Goal: Find specific page/section: Find specific page/section

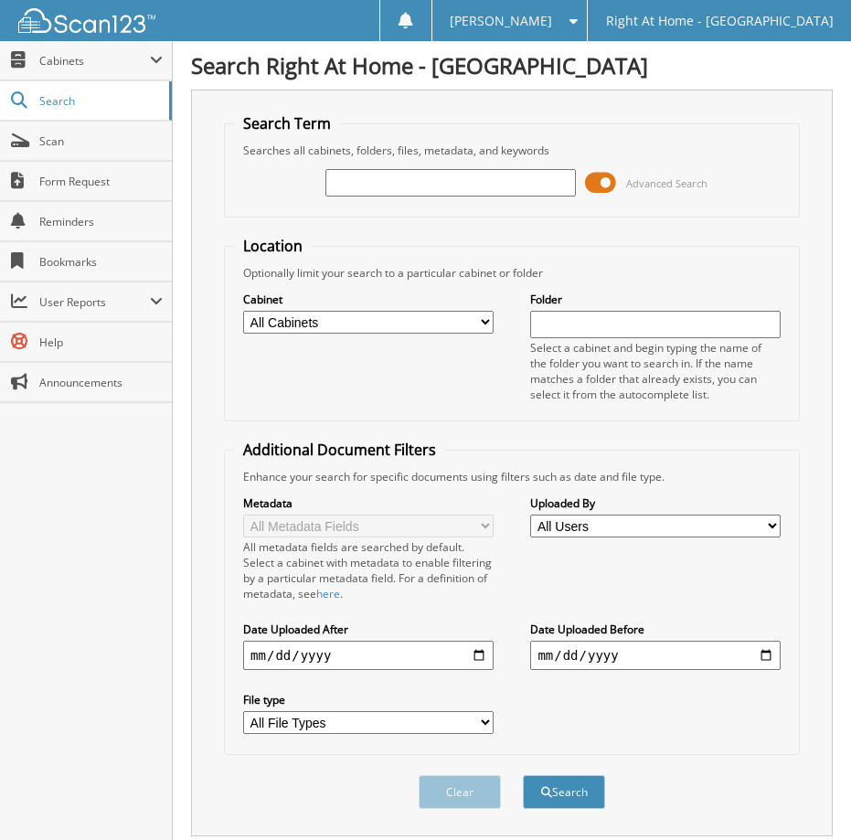
click at [373, 184] on input "text" at bounding box center [451, 182] width 251 height 27
type input "c"
type input "[PERSON_NAME]"
click at [593, 179] on span at bounding box center [600, 182] width 31 height 27
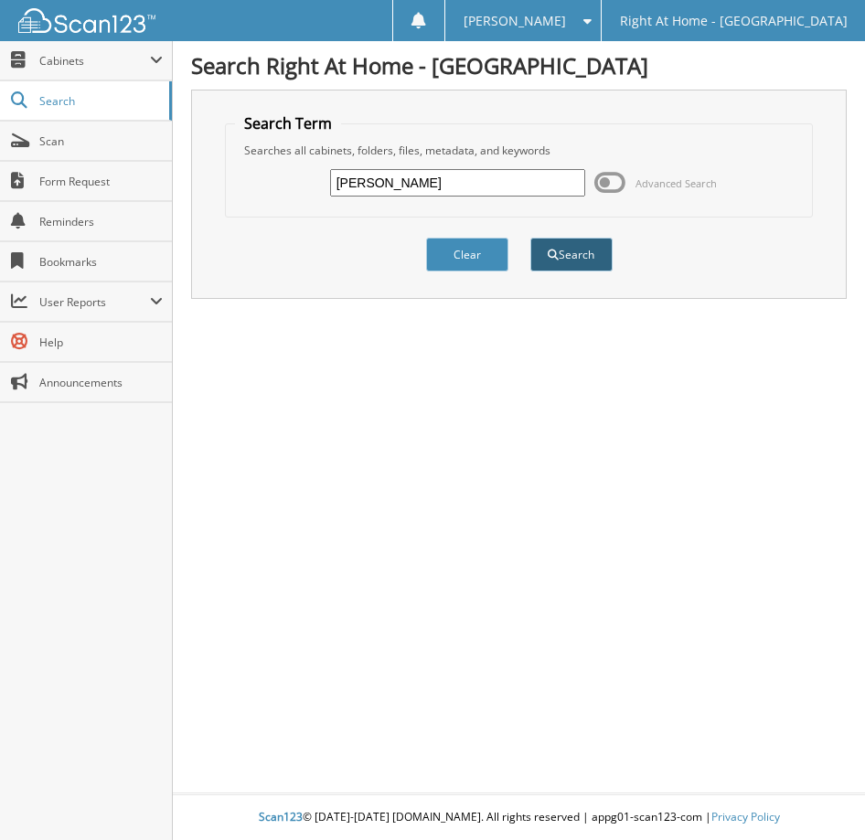
click at [560, 255] on button "Search" at bounding box center [571, 255] width 82 height 34
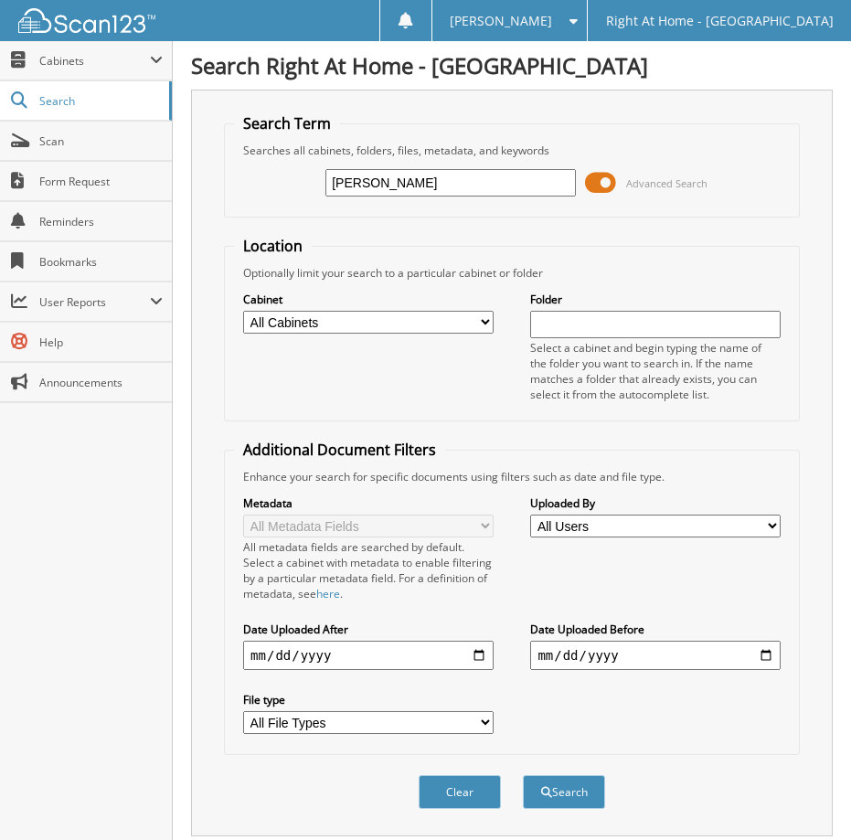
click at [602, 180] on span at bounding box center [600, 182] width 31 height 27
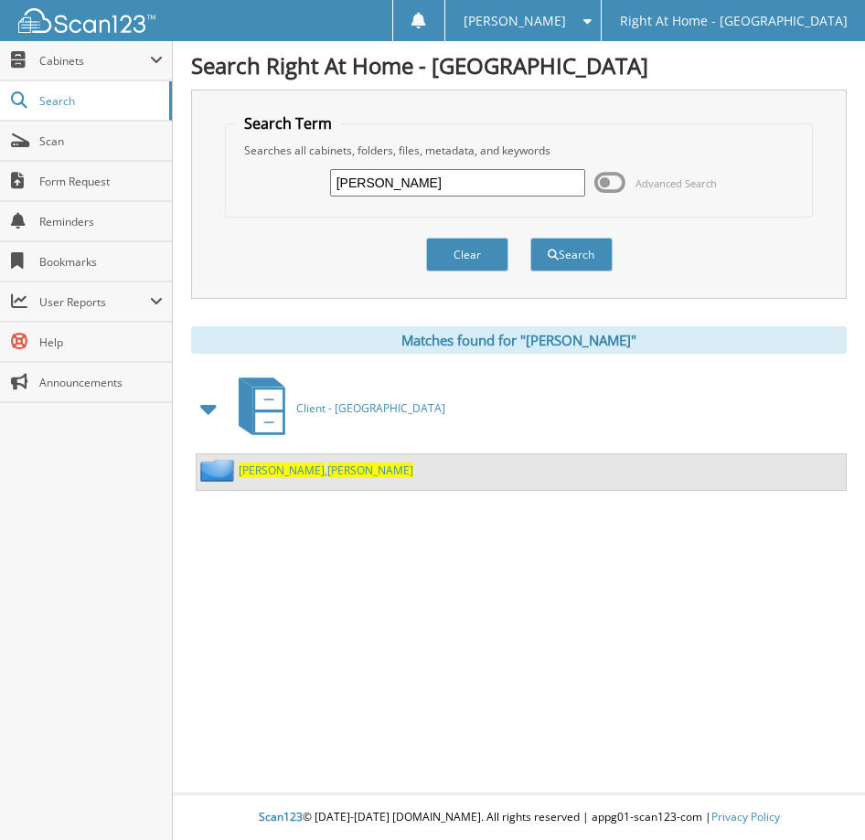
click at [327, 468] on span "[PERSON_NAME]" at bounding box center [370, 471] width 86 height 16
